Goal: Participate in discussion: Engage in conversation with other users on a specific topic

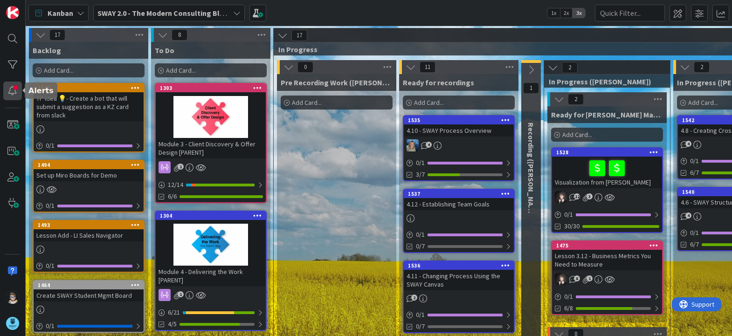
click at [14, 91] on div at bounding box center [12, 91] width 19 height 19
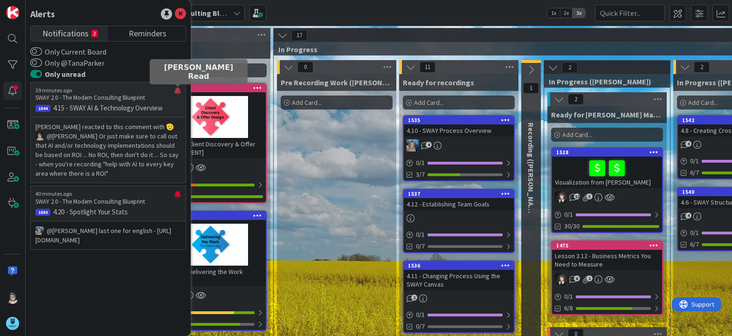
click at [177, 94] on div at bounding box center [177, 94] width 7 height 15
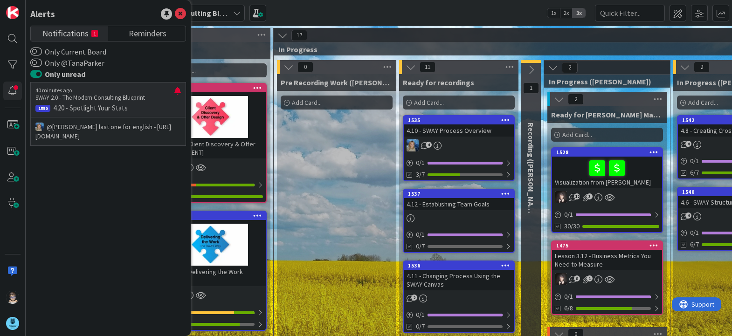
click at [121, 135] on p "@[PERSON_NAME]﻿ last one for english - [URL][DOMAIN_NAME]" at bounding box center [107, 131] width 145 height 19
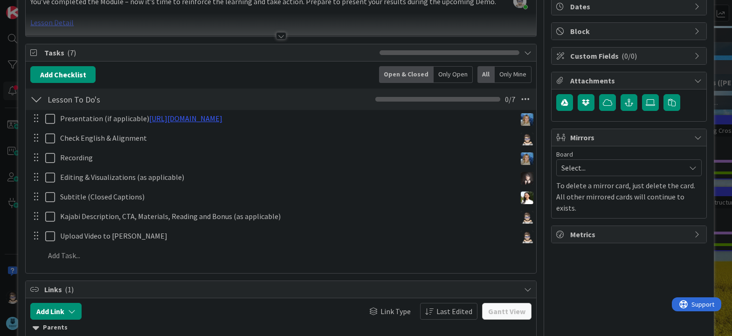
scroll to position [94, 0]
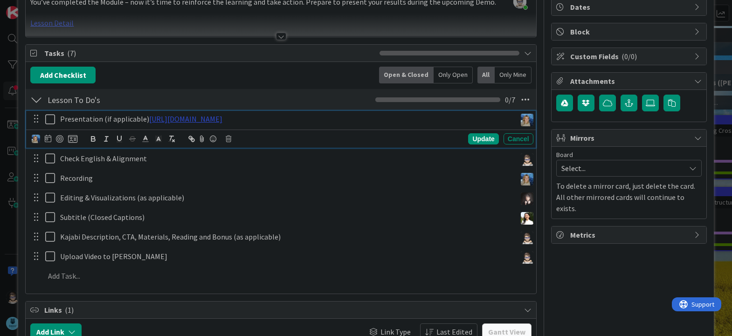
click at [222, 119] on link "[URL][DOMAIN_NAME]" at bounding box center [185, 118] width 73 height 9
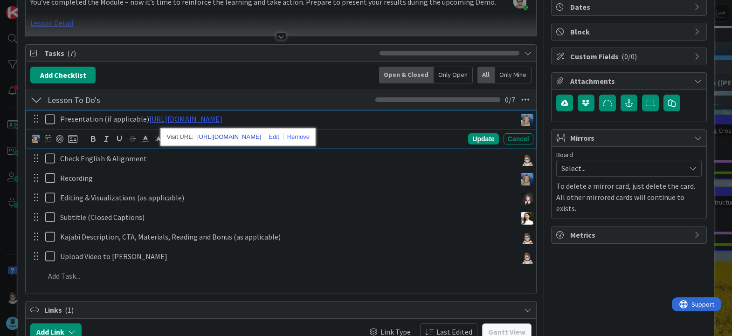
click at [236, 136] on link "[URL][DOMAIN_NAME]" at bounding box center [229, 137] width 64 height 12
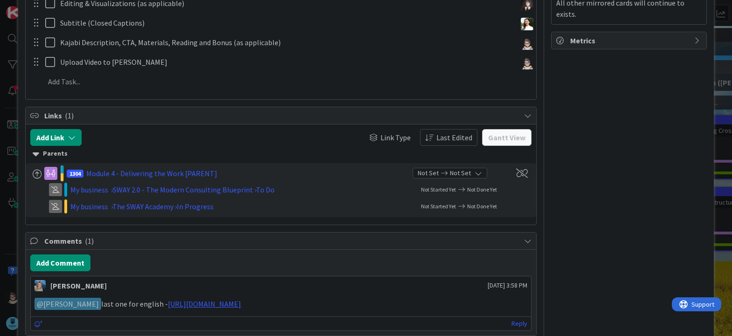
scroll to position [333, 0]
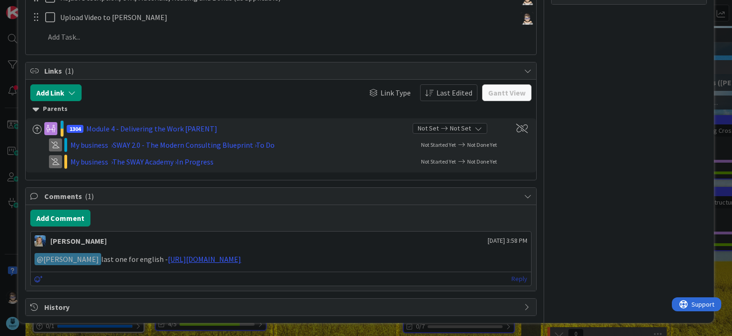
click at [514, 278] on link "Reply" at bounding box center [519, 279] width 16 height 12
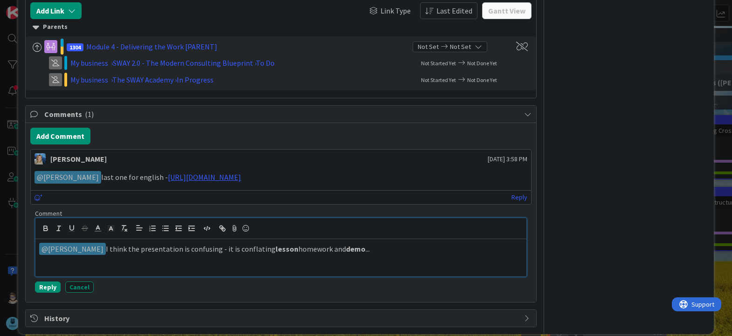
scroll to position [406, 0]
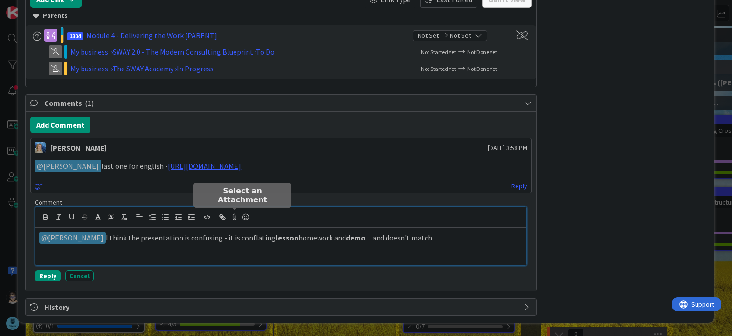
click at [234, 218] on icon at bounding box center [234, 217] width 11 height 13
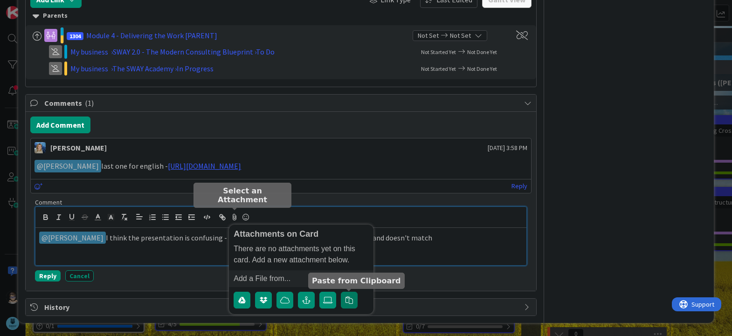
click at [349, 297] on icon "button" at bounding box center [348, 299] width 7 height 7
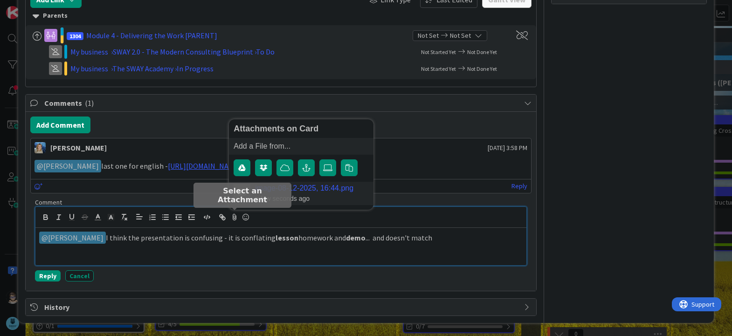
click at [320, 195] on div "a few seconds ago" at bounding box center [304, 198] width 98 height 8
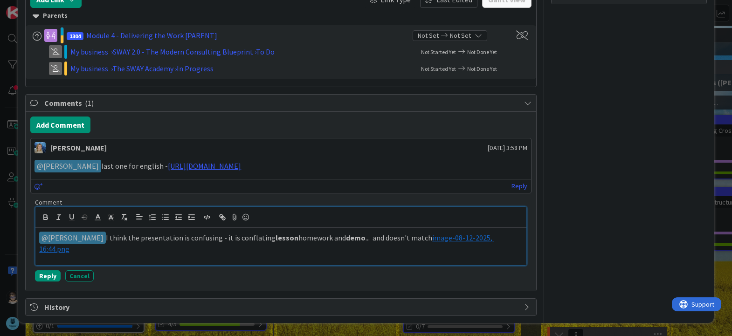
click at [407, 239] on p "﻿ @ [PERSON_NAME] ﻿ I think the presentation is confusing - it is conflating le…" at bounding box center [280, 243] width 483 height 23
click at [48, 274] on button "Reply" at bounding box center [48, 275] width 26 height 11
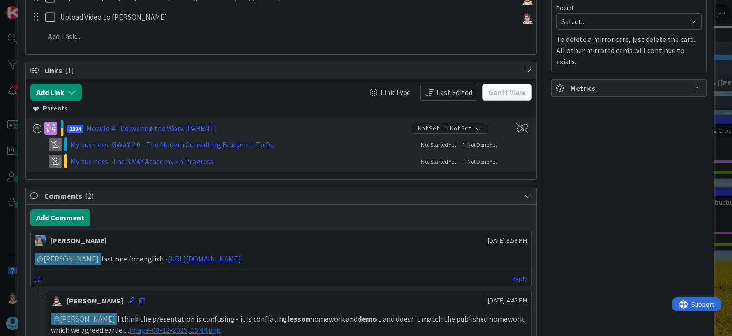
scroll to position [384, 0]
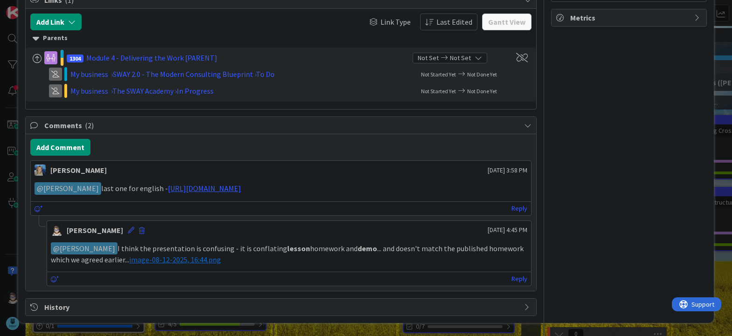
click at [338, 263] on p "﻿ @ [PERSON_NAME] ﻿ I think the presentation is confusing - it is conflating le…" at bounding box center [289, 253] width 476 height 23
click at [253, 265] on p "﻿ @ [PERSON_NAME] ﻿ I think the presentation is confusing - it is conflating le…" at bounding box center [289, 253] width 476 height 23
click at [128, 229] on icon at bounding box center [131, 230] width 7 height 7
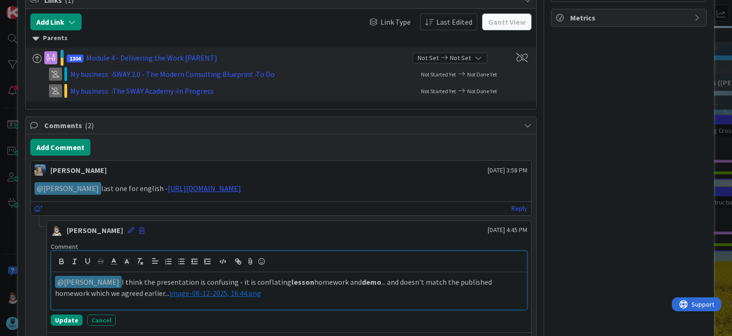
scroll to position [406, 0]
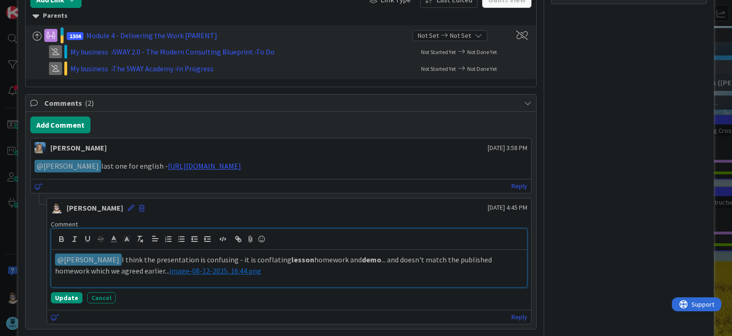
click at [282, 274] on p "﻿ @ [PERSON_NAME] ﻿ I think the presentation is confusing - it is conflating le…" at bounding box center [289, 265] width 468 height 23
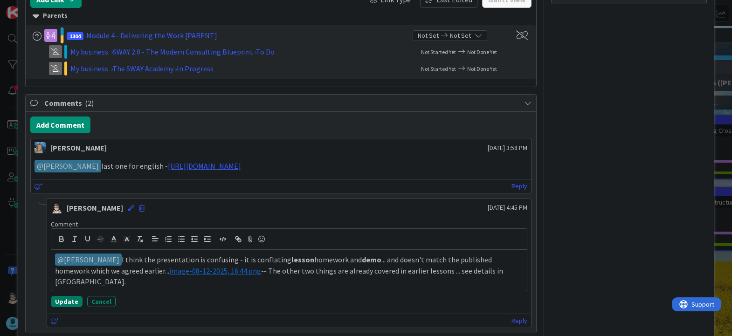
click at [61, 299] on button "Update" at bounding box center [67, 301] width 32 height 11
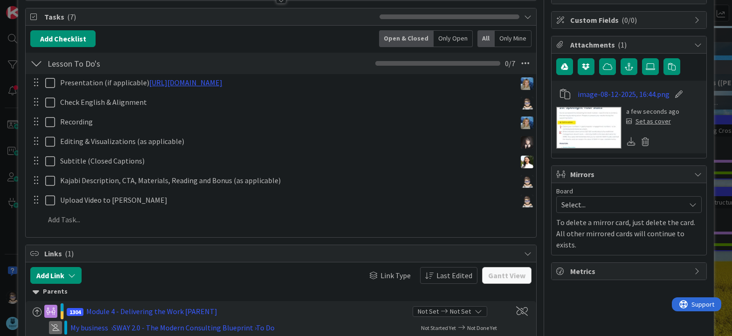
scroll to position [0, 0]
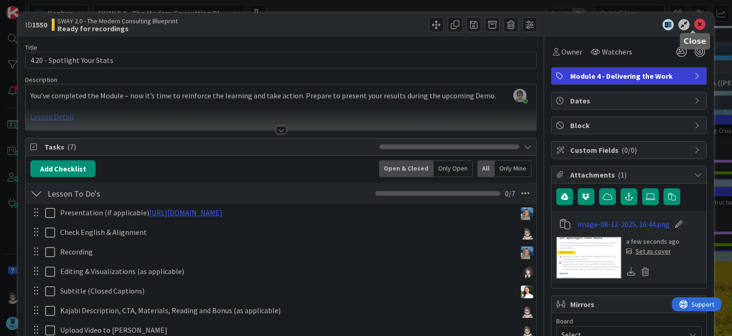
click at [694, 28] on icon at bounding box center [699, 24] width 11 height 11
